Goal: Task Accomplishment & Management: Use online tool/utility

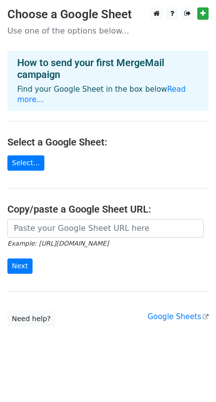
click at [23, 154] on main "Choose a Google Sheet Use one of the options below... How to send your first Me…" at bounding box center [108, 166] width 216 height 319
click at [25, 161] on link "Select..." at bounding box center [25, 162] width 37 height 15
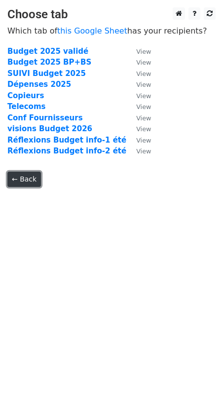
click at [28, 182] on link "← Back" at bounding box center [24, 179] width 34 height 15
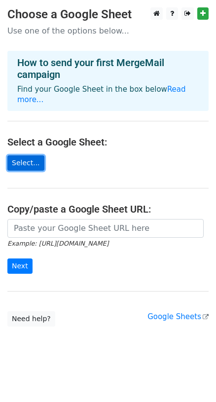
click at [32, 164] on link "Select..." at bounding box center [25, 162] width 37 height 15
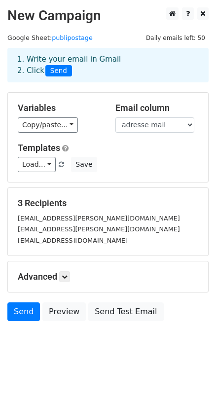
click at [61, 239] on small "[EMAIL_ADDRESS][DOMAIN_NAME]" at bounding box center [73, 240] width 110 height 7
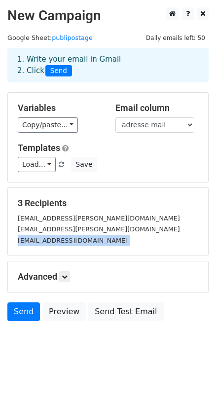
click at [61, 239] on small "blanquart.thibaut@gmail.com" at bounding box center [73, 240] width 110 height 7
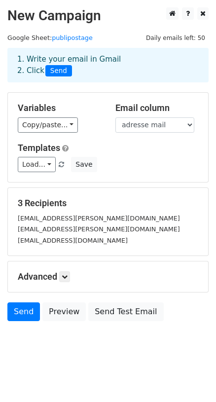
click at [97, 201] on h5 "3 Recipients" at bounding box center [108, 203] width 180 height 11
click at [45, 160] on link "Load..." at bounding box center [37, 164] width 38 height 15
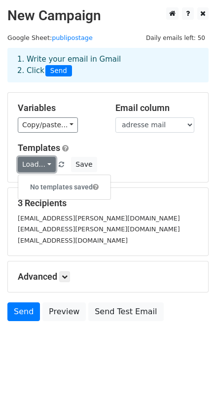
click at [45, 160] on link "Load..." at bounding box center [37, 164] width 38 height 15
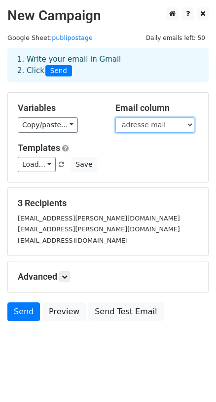
click at [166, 119] on select "nom prenom adresse mail" at bounding box center [154, 124] width 79 height 15
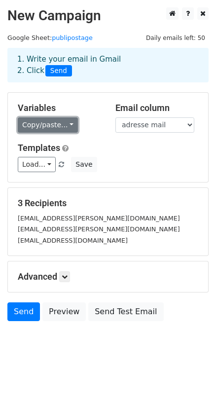
click at [60, 123] on link "Copy/paste..." at bounding box center [48, 124] width 60 height 15
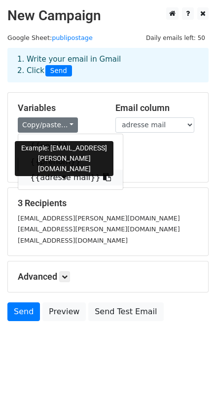
click at [59, 180] on link "{{adresse mail}}" at bounding box center [70, 178] width 105 height 16
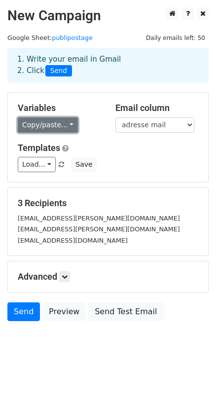
click at [49, 120] on link "Copy/paste..." at bounding box center [48, 124] width 60 height 15
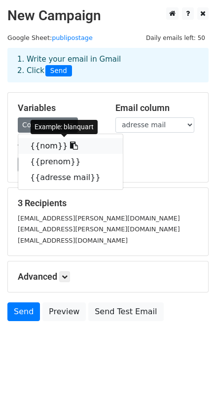
click at [53, 144] on link "{{nom}}" at bounding box center [70, 146] width 105 height 16
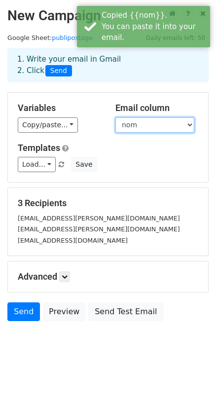
click at [115, 117] on select "nom prenom adresse mail" at bounding box center [154, 124] width 79 height 15
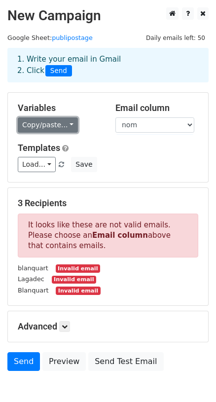
click at [51, 121] on link "Copy/paste..." at bounding box center [48, 124] width 60 height 15
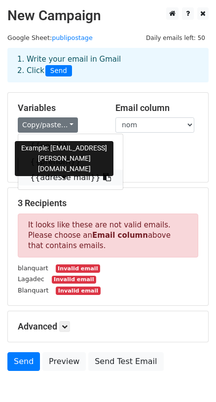
click at [64, 177] on link "{{adresse mail}}" at bounding box center [70, 178] width 105 height 16
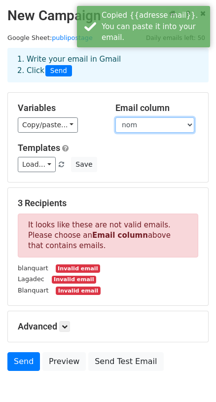
select select "adresse mail"
click at [115, 117] on select "nom prenom adresse mail" at bounding box center [154, 124] width 79 height 15
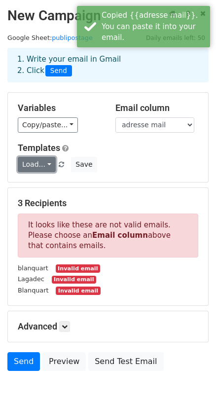
click at [34, 158] on link "Load..." at bounding box center [37, 164] width 38 height 15
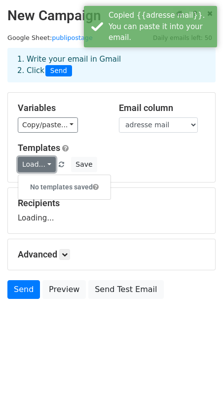
click at [35, 158] on link "Load..." at bounding box center [37, 164] width 38 height 15
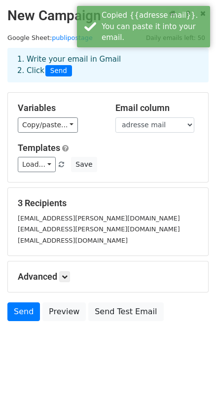
click at [177, 160] on div "Load... No templates saved Save" at bounding box center [107, 164] width 195 height 15
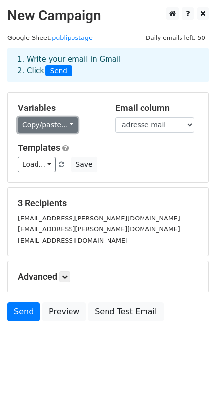
click at [59, 127] on link "Copy/paste..." at bounding box center [48, 124] width 60 height 15
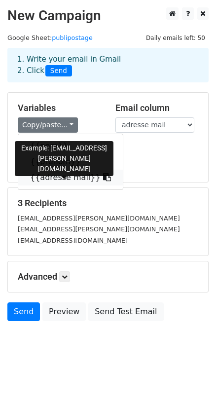
click at [63, 176] on link "{{adresse mail}}" at bounding box center [70, 178] width 105 height 16
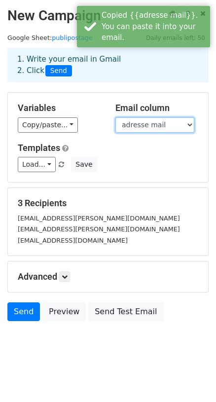
click at [115, 117] on select "nom prenom adresse mail" at bounding box center [154, 124] width 79 height 15
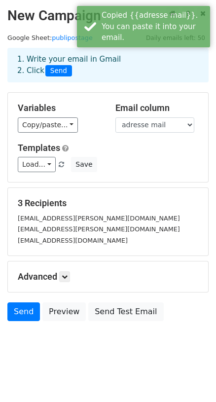
click at [173, 206] on h5 "3 Recipients" at bounding box center [108, 203] width 180 height 11
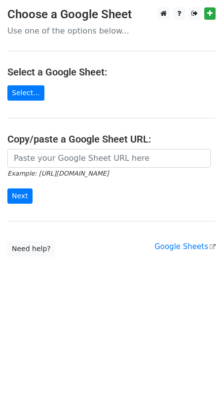
click at [60, 145] on main "Choose a Google Sheet Use one of the options below... Select a Google Sheet: Se…" at bounding box center [111, 131] width 223 height 249
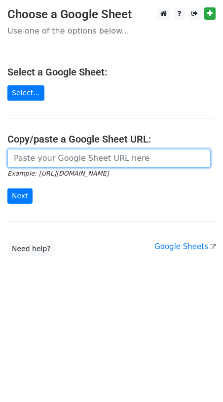
click at [60, 154] on input "url" at bounding box center [108, 158] width 203 height 19
paste input "https://docs.google.com/spreadsheets/d/1TD4XYG8GTjAEZIgkQPuzWYmGkNjHL2Y_OZE_8tK…"
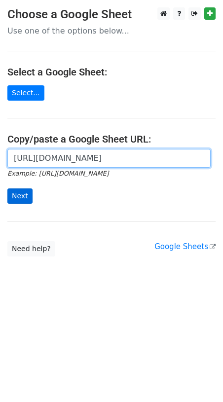
type input "https://docs.google.com/spreadsheets/d/1TD4XYG8GTjAEZIgkQPuzWYmGkNjHL2Y_OZE_8tK…"
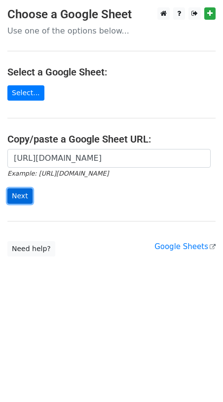
click at [22, 200] on input "Next" at bounding box center [19, 195] width 25 height 15
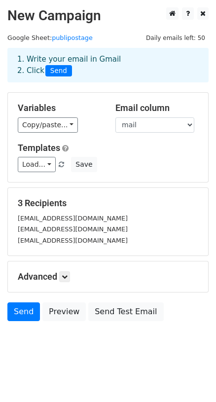
click at [46, 135] on div "Variables Copy/paste... {{nom}} {{prenom}} {{mail}} Email column nom prenom mai…" at bounding box center [108, 137] width 200 height 89
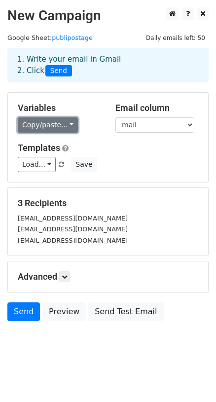
click at [50, 128] on link "Copy/paste..." at bounding box center [48, 124] width 60 height 15
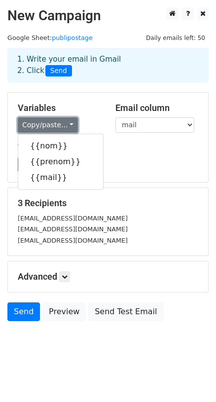
click at [50, 128] on link "Copy/paste..." at bounding box center [48, 124] width 60 height 15
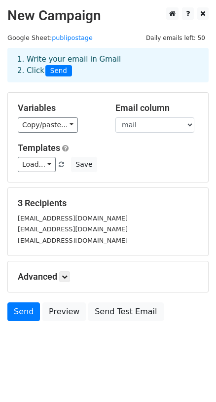
click at [143, 115] on div "Email column nom prenom mail" at bounding box center [157, 118] width 98 height 30
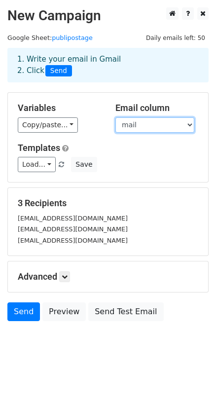
click at [115, 117] on select "nom prenom mail" at bounding box center [154, 124] width 79 height 15
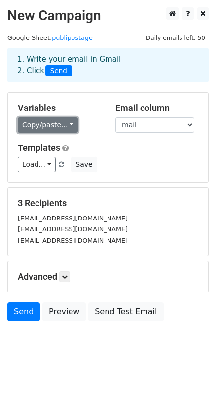
click at [34, 124] on link "Copy/paste..." at bounding box center [48, 124] width 60 height 15
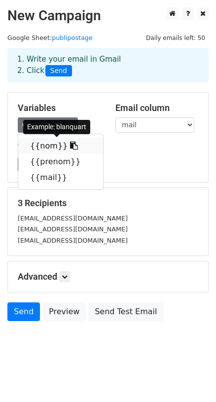
click at [43, 147] on link "{{nom}}" at bounding box center [60, 146] width 85 height 16
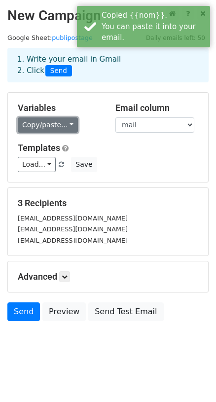
click at [42, 126] on link "Copy/paste..." at bounding box center [48, 124] width 60 height 15
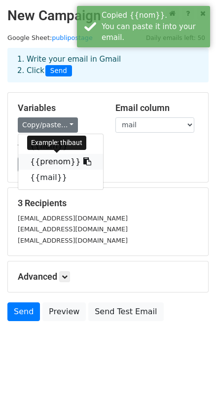
click at [47, 157] on link "{{prenom}}" at bounding box center [60, 162] width 85 height 16
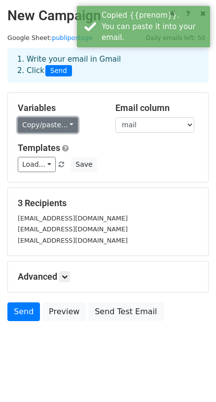
click at [54, 128] on link "Copy/paste..." at bounding box center [48, 124] width 60 height 15
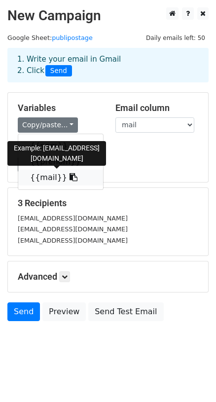
click at [47, 178] on link "{{mail}}" at bounding box center [60, 178] width 85 height 16
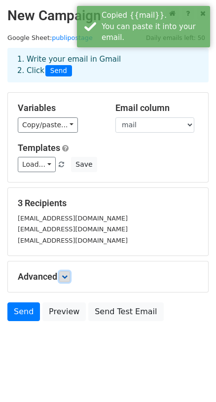
click at [70, 275] on link at bounding box center [64, 276] width 11 height 11
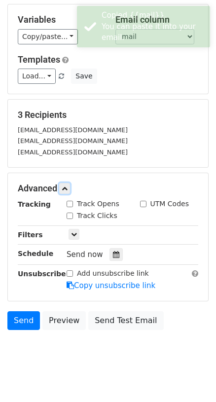
scroll to position [99, 0]
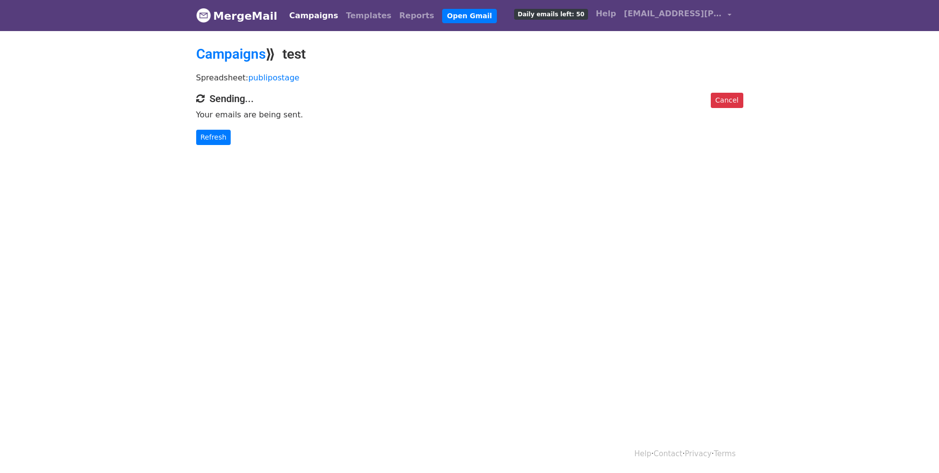
click at [462, 261] on html "MergeMail Campaigns Templates Reports Open Gmail Daily emails left: 50 Help [EM…" at bounding box center [469, 236] width 939 height 473
click at [603, 262] on html "MergeMail Campaigns Templates Reports Open Gmail Daily emails left: 50 Help tbl…" at bounding box center [469, 236] width 939 height 473
click at [430, 289] on html "MergeMail Campaigns Templates Reports Open Gmail Daily emails left: 50 Help tbl…" at bounding box center [469, 236] width 939 height 473
click at [226, 135] on link "Refresh" at bounding box center [213, 137] width 35 height 15
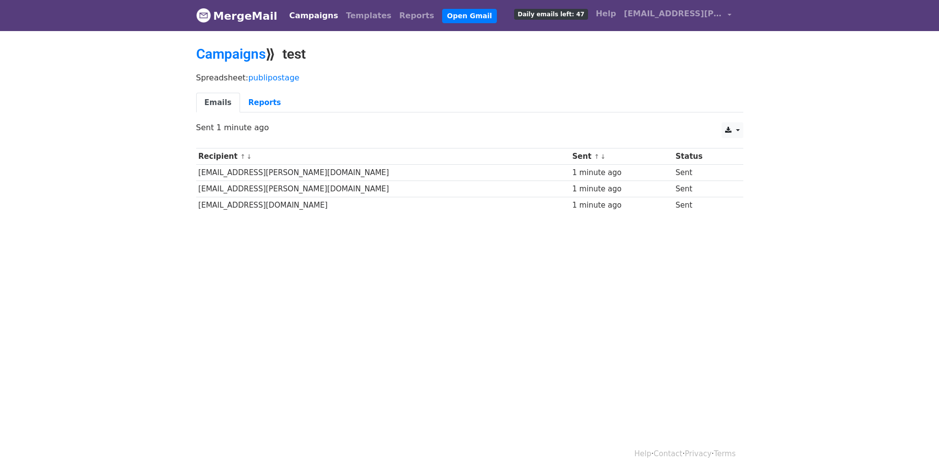
click at [620, 348] on html "MergeMail Campaigns Templates Reports Open Gmail Daily emails left: 47 Help [EM…" at bounding box center [469, 236] width 939 height 473
click at [696, 13] on span "[EMAIL_ADDRESS][DOMAIN_NAME]" at bounding box center [673, 14] width 99 height 12
click at [681, 38] on link "Account" at bounding box center [683, 41] width 104 height 16
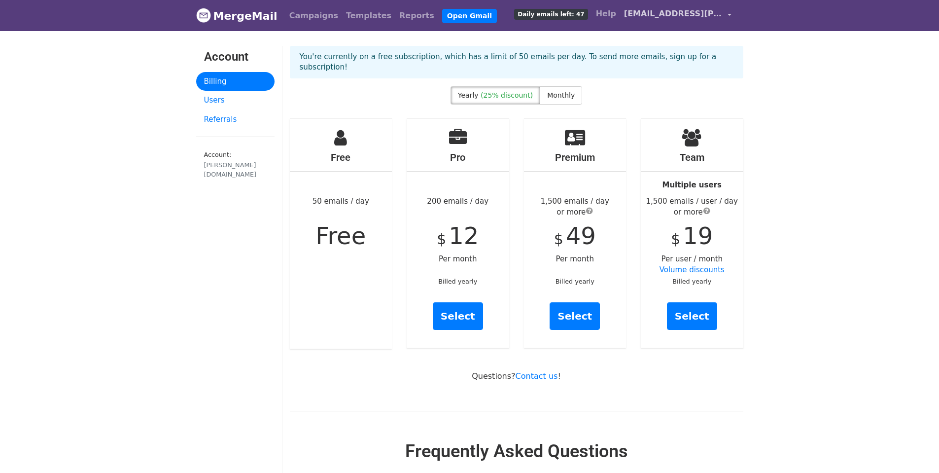
click at [689, 18] on span "[EMAIL_ADDRESS][PERSON_NAME][DOMAIN_NAME]" at bounding box center [673, 14] width 99 height 12
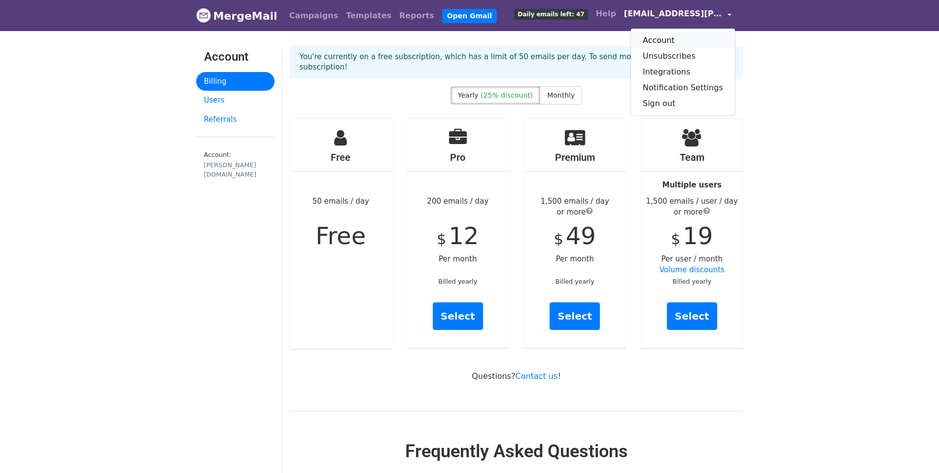
click at [695, 40] on link "Account" at bounding box center [683, 41] width 104 height 16
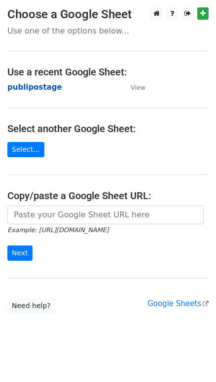
click at [41, 89] on strong "publipostage" at bounding box center [34, 87] width 55 height 9
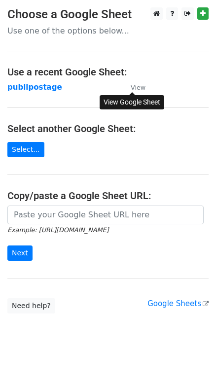
click at [134, 89] on small "View" at bounding box center [138, 87] width 15 height 7
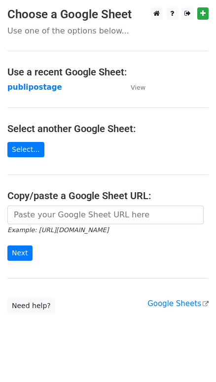
click at [74, 38] on main "Choose a Google Sheet Use one of the options below... Use a recent Google Sheet…" at bounding box center [108, 160] width 216 height 306
click at [79, 32] on p "Use one of the options below..." at bounding box center [107, 31] width 201 height 10
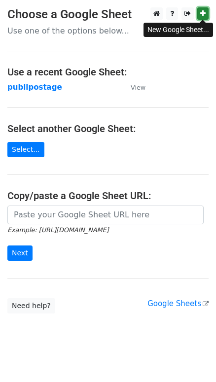
click at [203, 12] on icon at bounding box center [202, 13] width 5 height 7
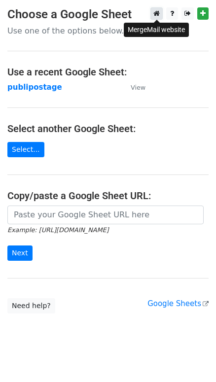
click at [158, 14] on icon at bounding box center [156, 13] width 6 height 7
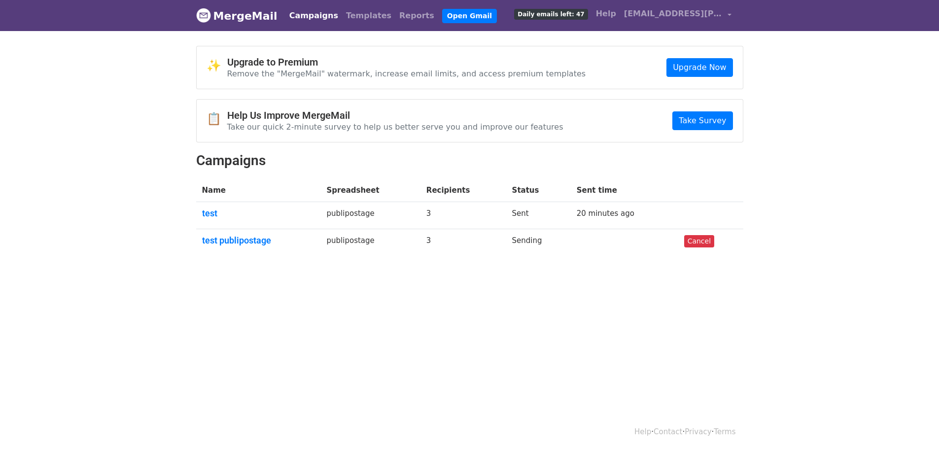
click at [840, 122] on body "MergeMail Campaigns Templates Reports Open Gmail Daily emails left: 47 Help [EM…" at bounding box center [469, 151] width 939 height 303
click at [832, 134] on body "MergeMail Campaigns Templates Reports Open Gmail Daily emails left: 47 Help [EM…" at bounding box center [469, 151] width 939 height 303
click at [832, 145] on body "MergeMail Campaigns Templates Reports Open Gmail Daily emails left: 47 Help [EM…" at bounding box center [469, 151] width 939 height 303
click at [646, 10] on span "[EMAIL_ADDRESS][PERSON_NAME][DOMAIN_NAME]" at bounding box center [673, 14] width 99 height 12
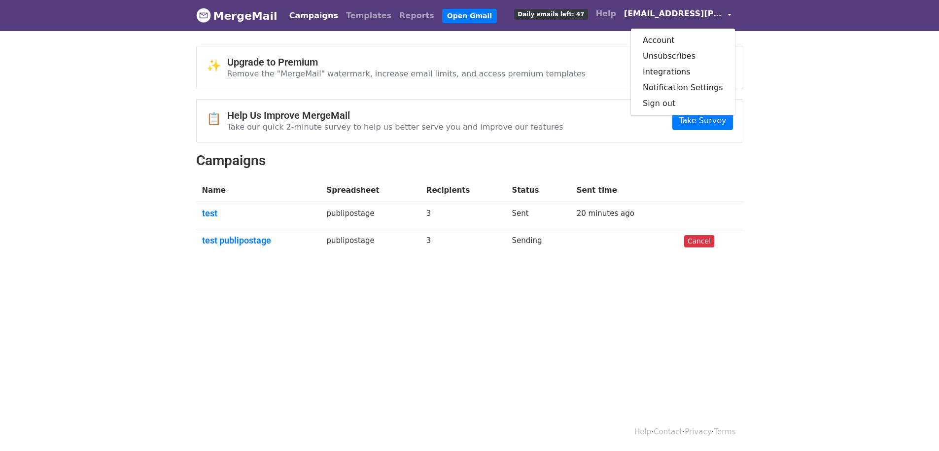
click at [670, 20] on link "[EMAIL_ADDRESS][PERSON_NAME][DOMAIN_NAME]" at bounding box center [677, 15] width 115 height 23
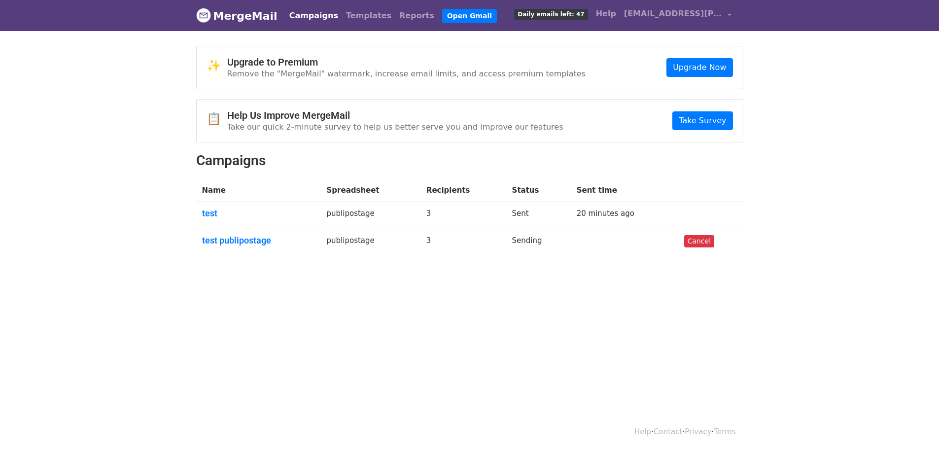
click at [768, 106] on body "MergeMail Campaigns Templates Reports Open Gmail Daily emails left: 47 Help tbl…" at bounding box center [469, 151] width 939 height 303
click at [375, 14] on link "Templates" at bounding box center [368, 16] width 53 height 20
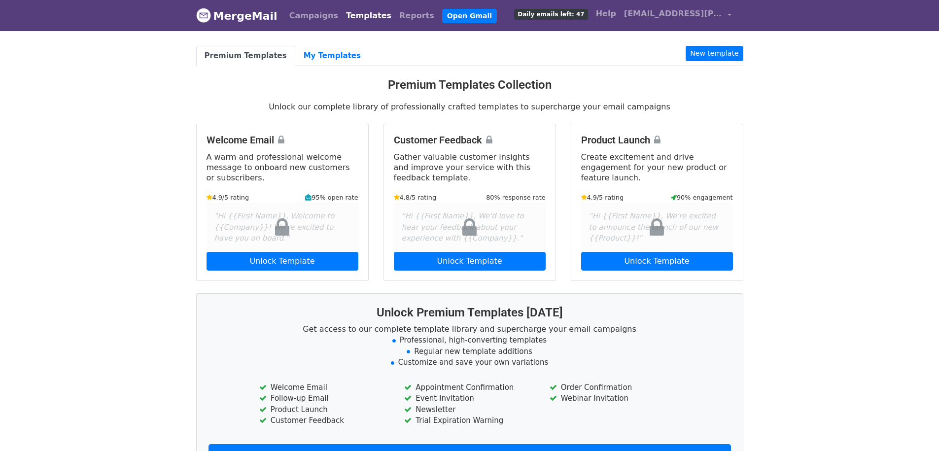
click at [811, 114] on body "MergeMail Campaigns Templates Reports Open Gmail Daily emails left: 47 Help [EM…" at bounding box center [469, 270] width 939 height 540
